Goal: Navigation & Orientation: Find specific page/section

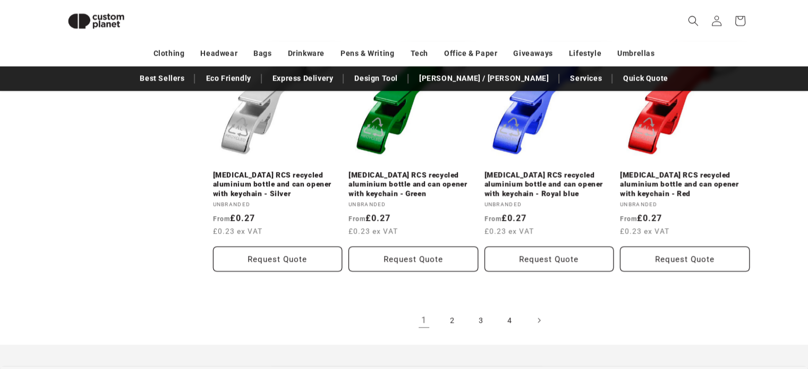
scroll to position [1255, 0]
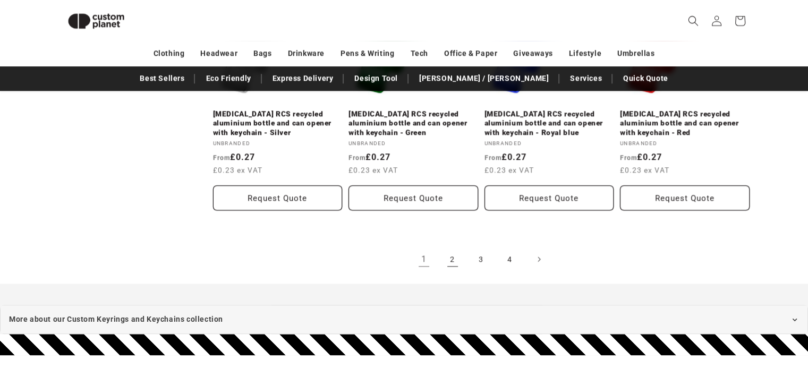
click at [456, 249] on link "2" at bounding box center [452, 258] width 23 height 23
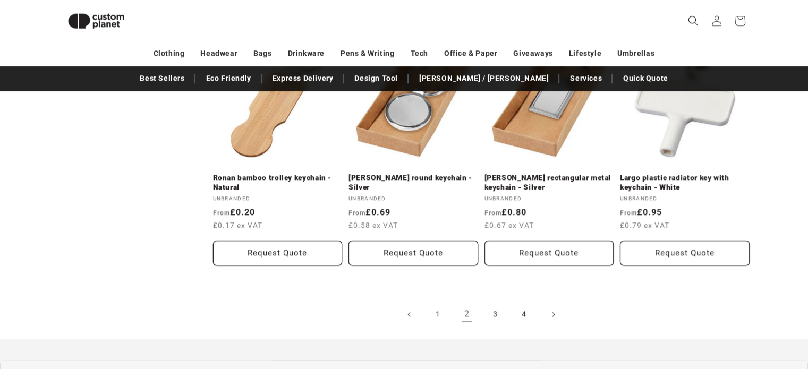
scroll to position [1202, 0]
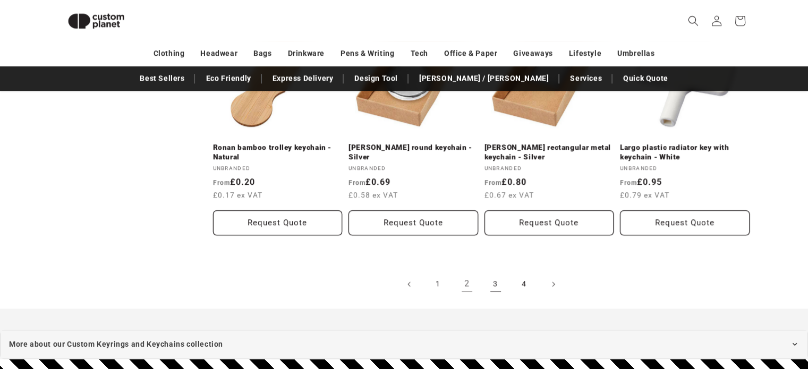
click at [496, 284] on link "3" at bounding box center [495, 283] width 23 height 23
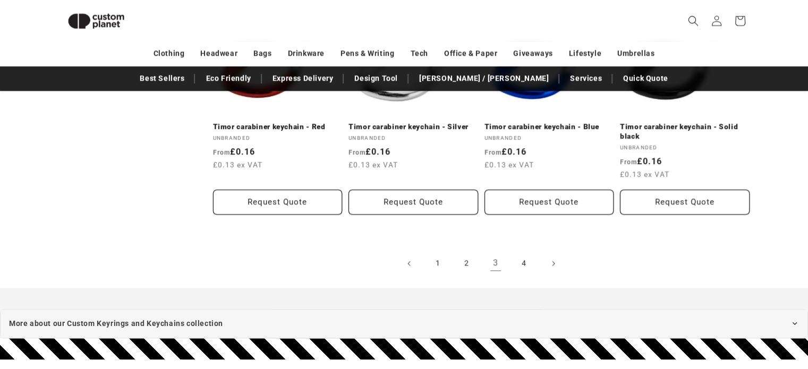
scroll to position [1225, 0]
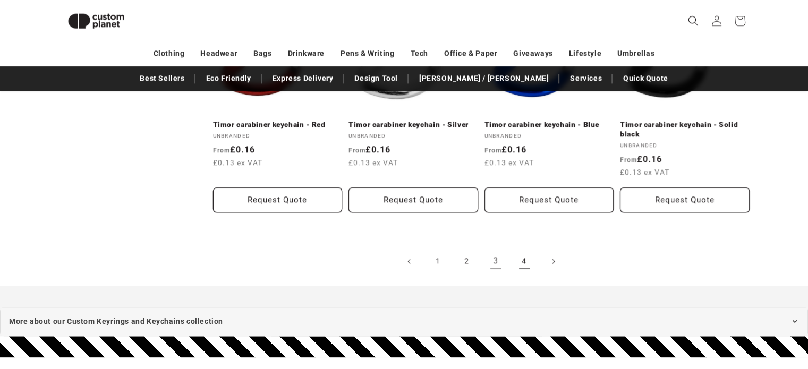
click at [516, 260] on link "4" at bounding box center [523, 261] width 23 height 23
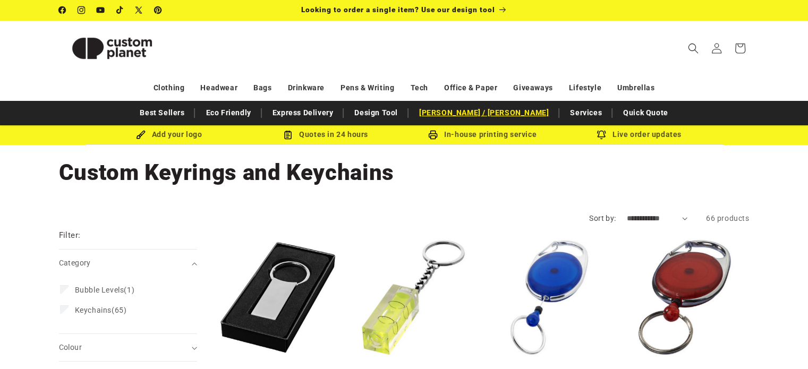
click at [473, 112] on link "[PERSON_NAME] / [PERSON_NAME]" at bounding box center [484, 113] width 140 height 19
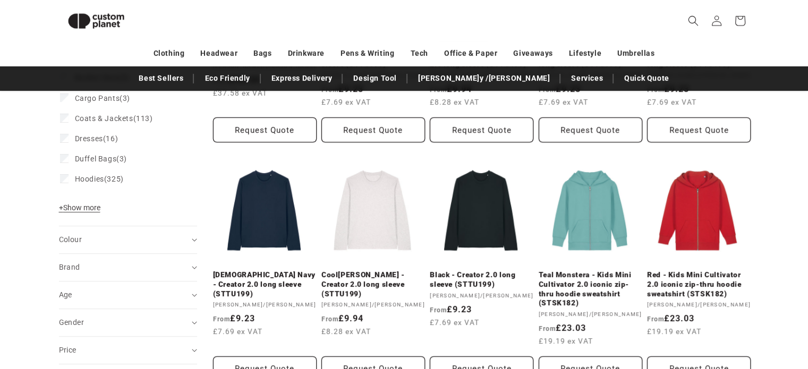
scroll to position [397, 0]
